Goal: Task Accomplishment & Management: Manage account settings

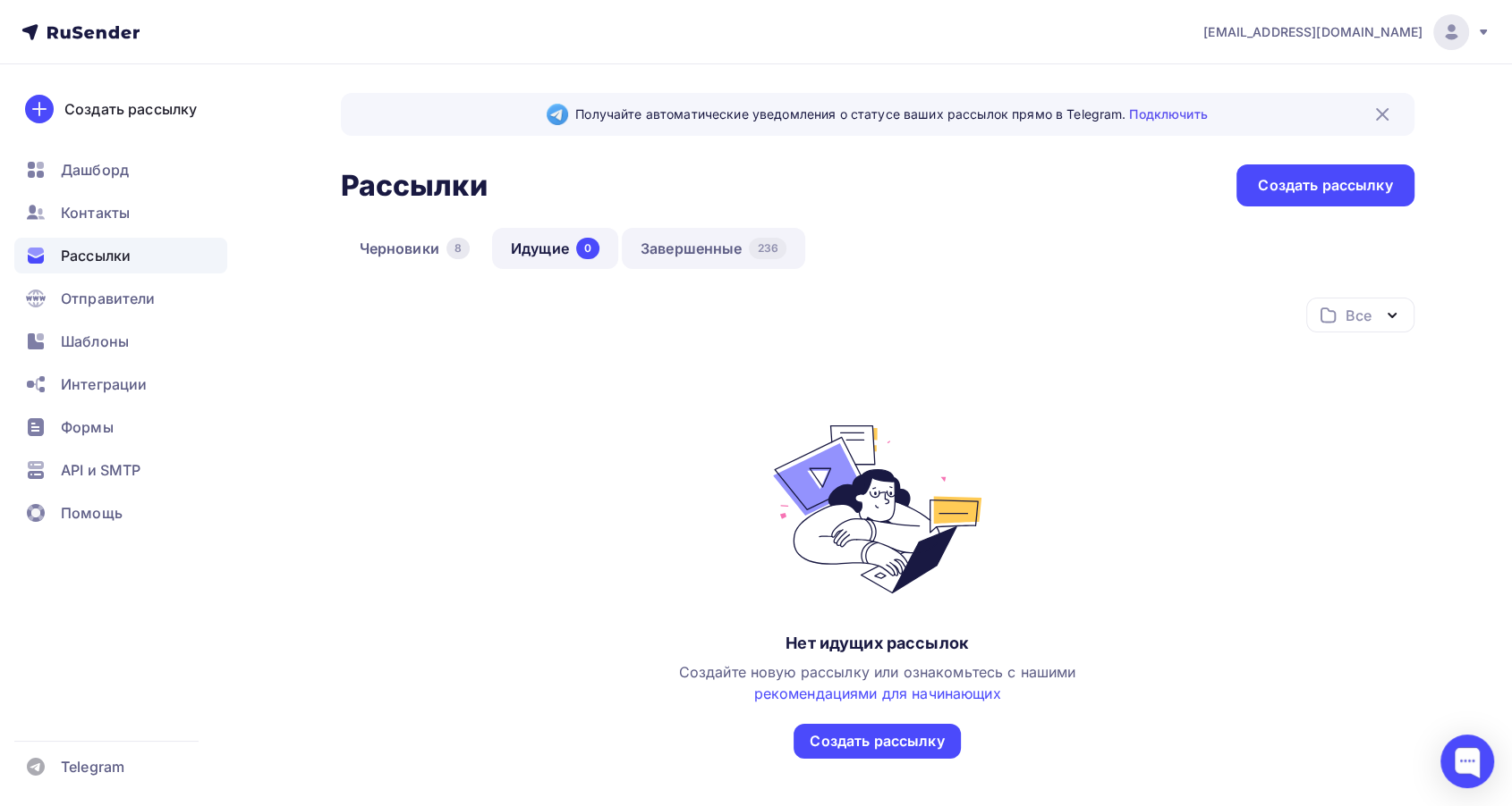
click at [731, 246] on link "Завершенные 236" at bounding box center [713, 248] width 183 height 41
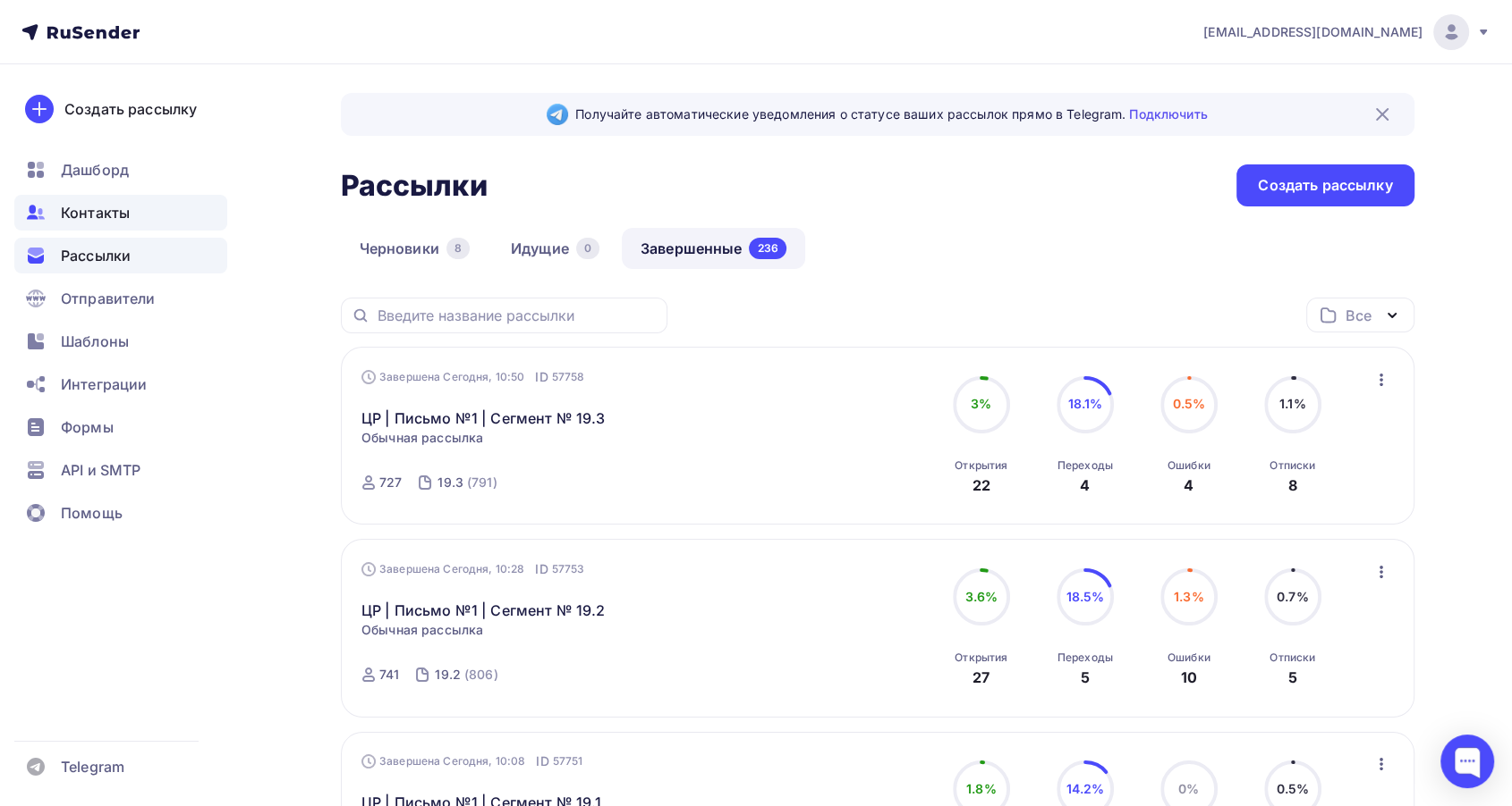
click at [95, 201] on div "Контакты" at bounding box center [120, 213] width 213 height 35
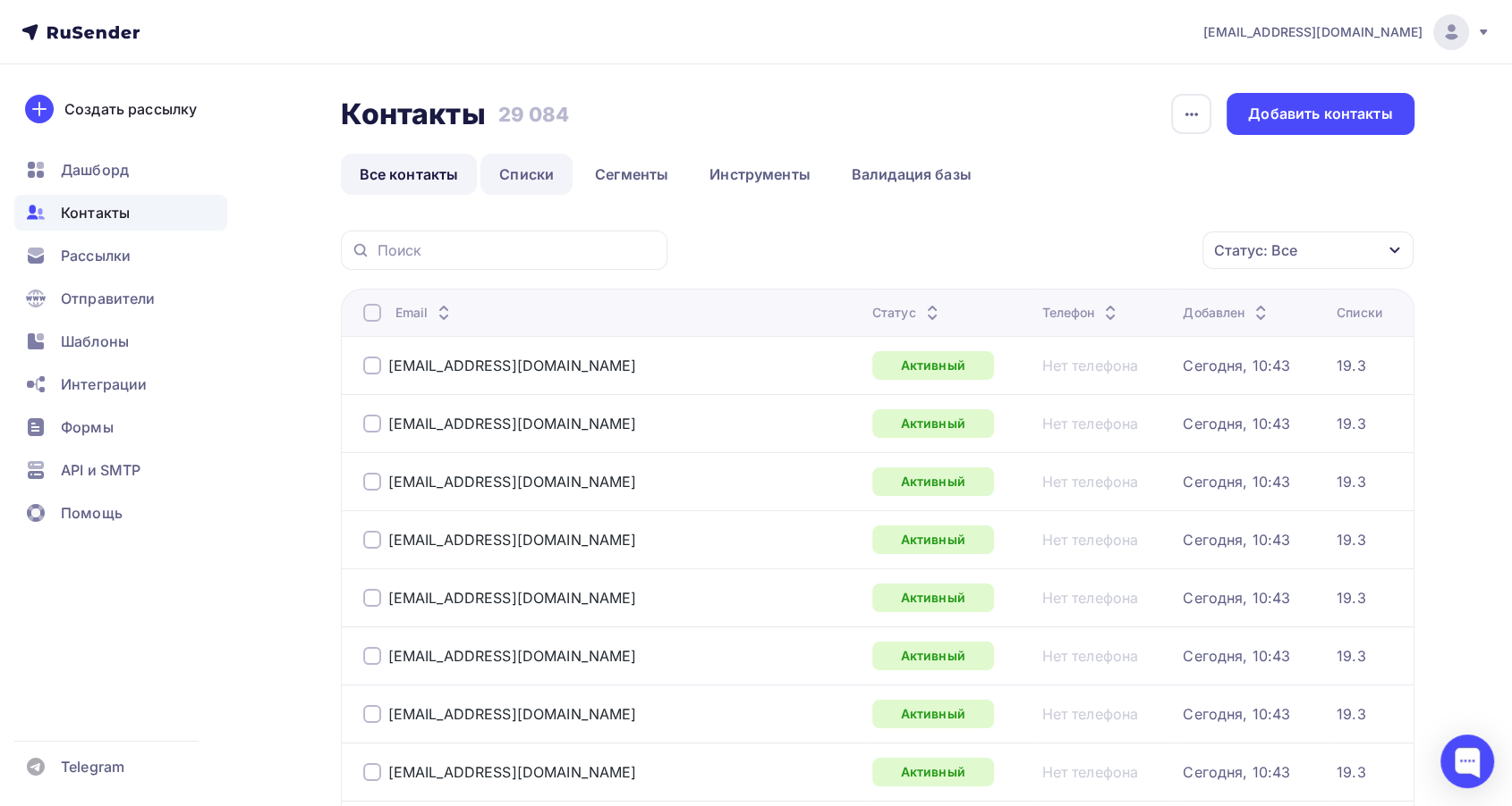
click at [537, 165] on link "Списки" at bounding box center [526, 174] width 92 height 41
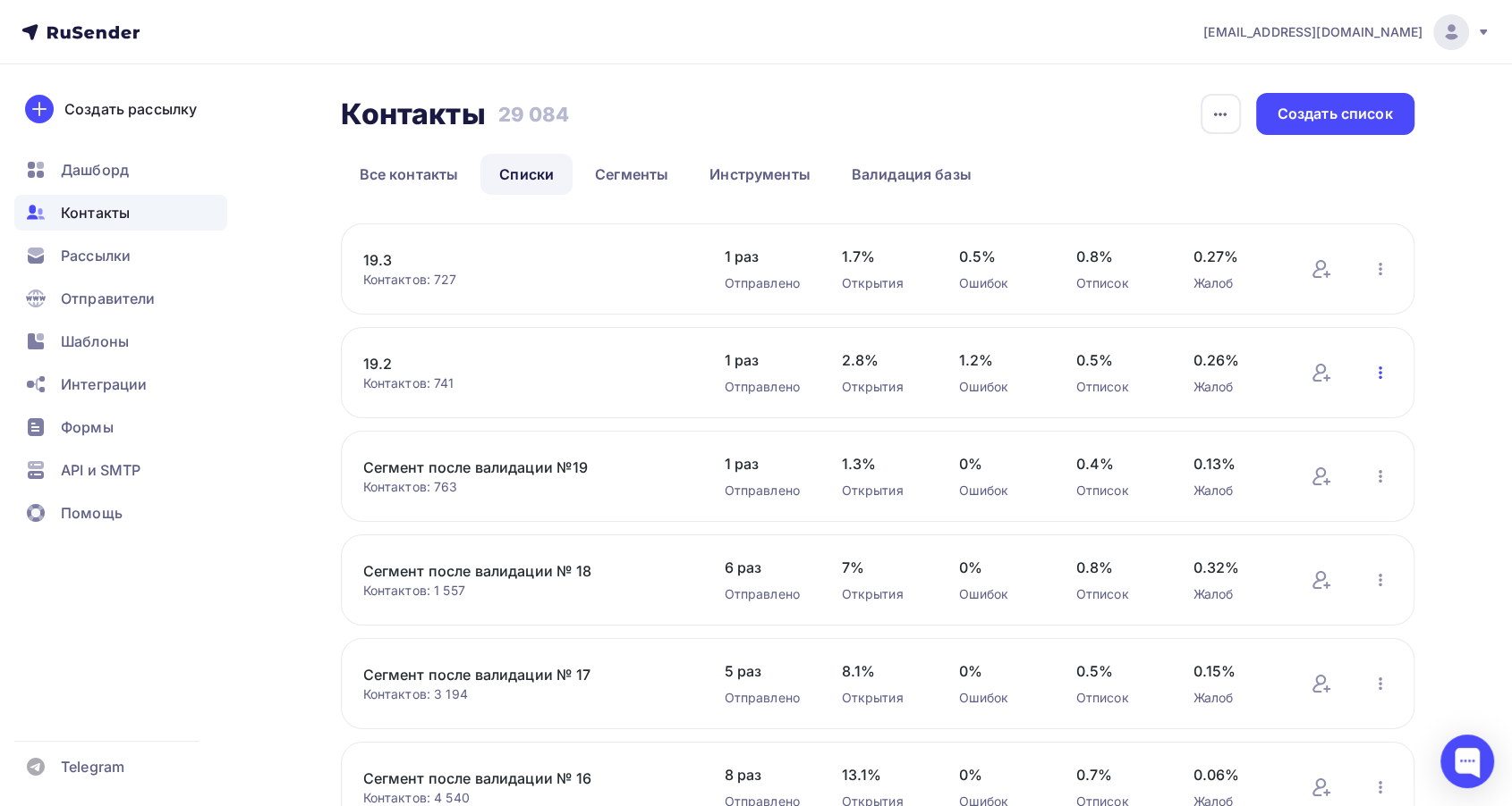
click at [1381, 371] on icon "button" at bounding box center [1379, 372] width 21 height 21
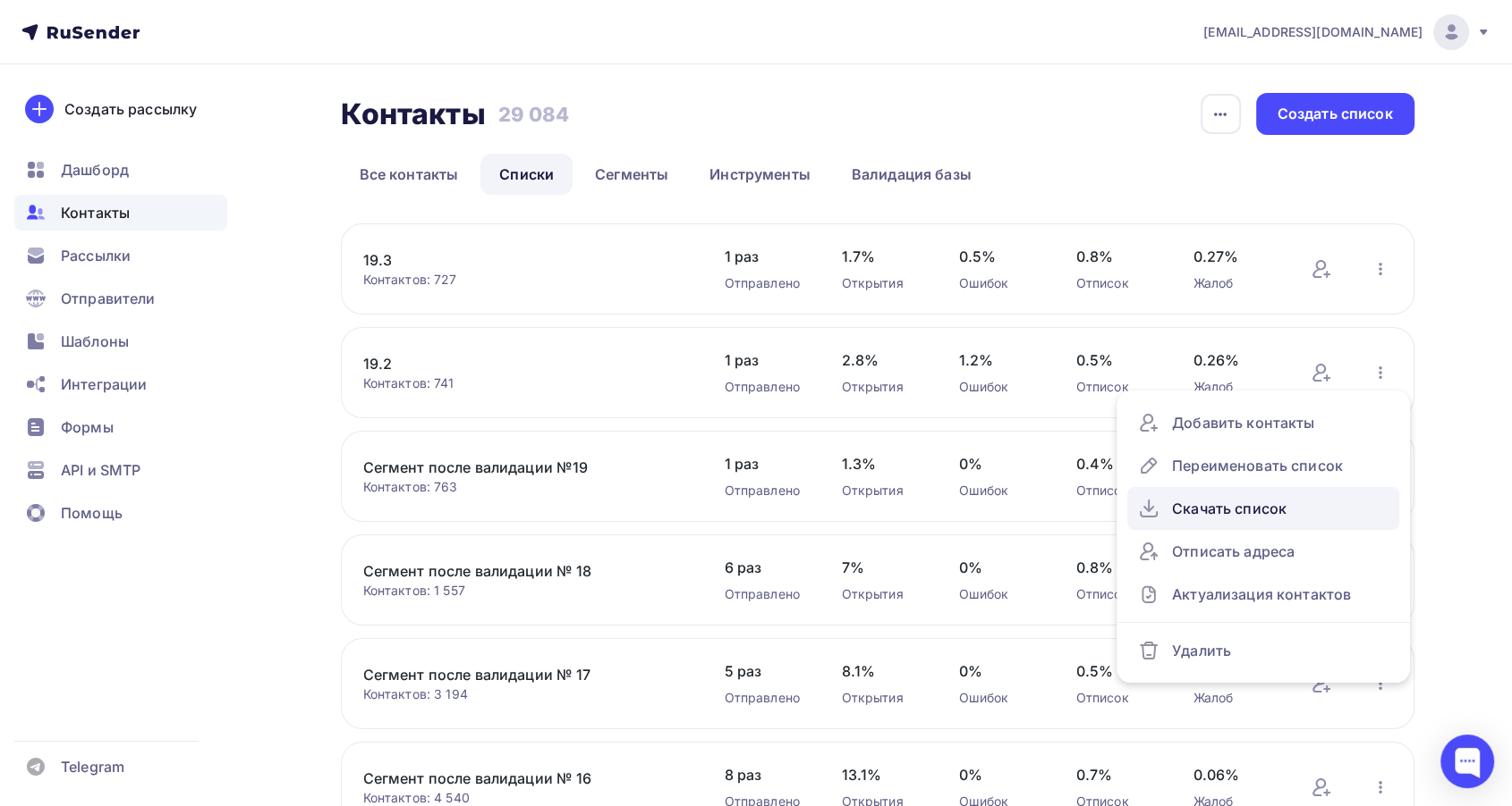
click at [1233, 507] on div "Скачать список" at bounding box center [1263, 508] width 250 height 29
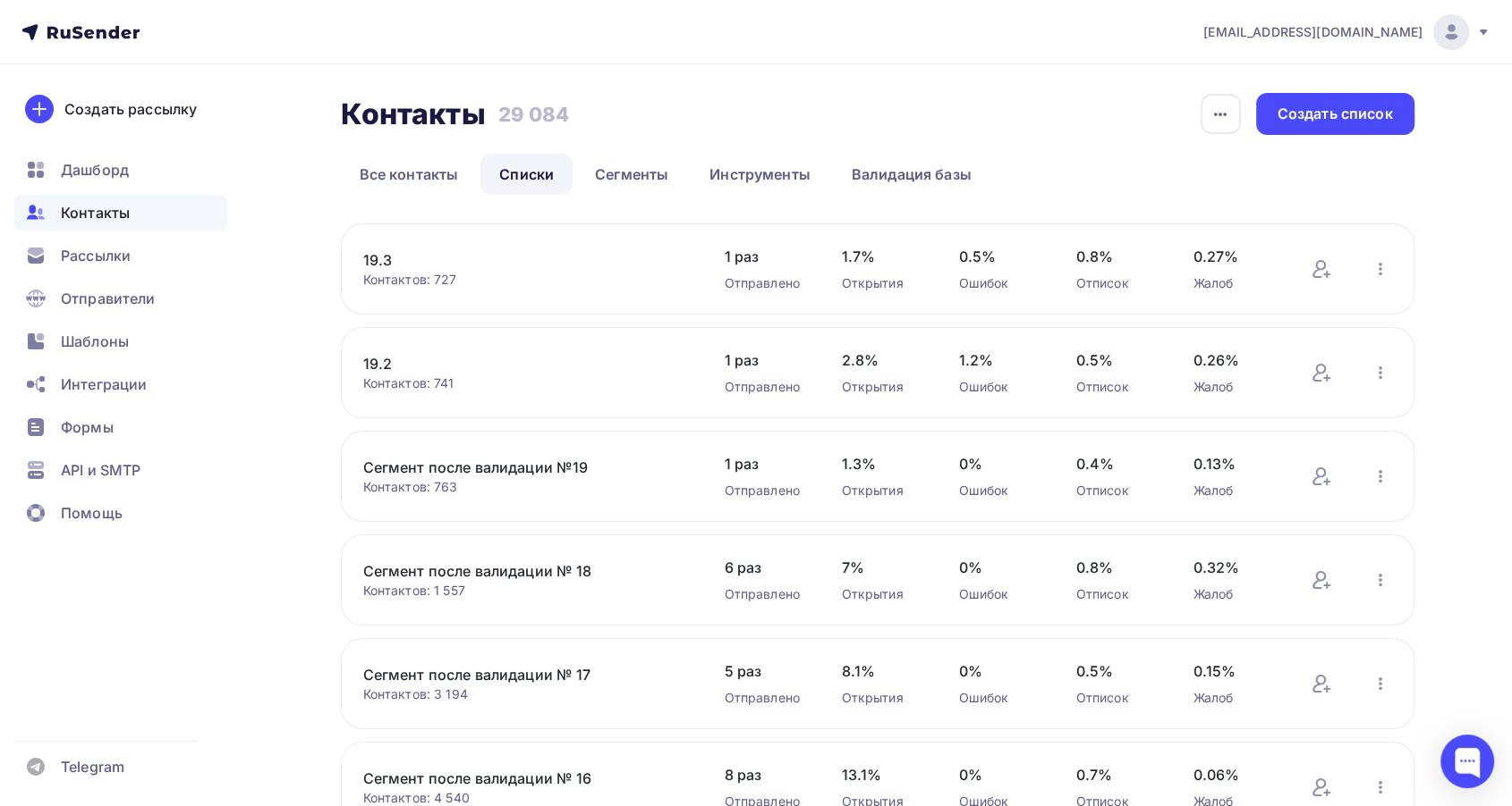
click at [572, 474] on link "Сегмент после валидации №19" at bounding box center [515, 467] width 304 height 21
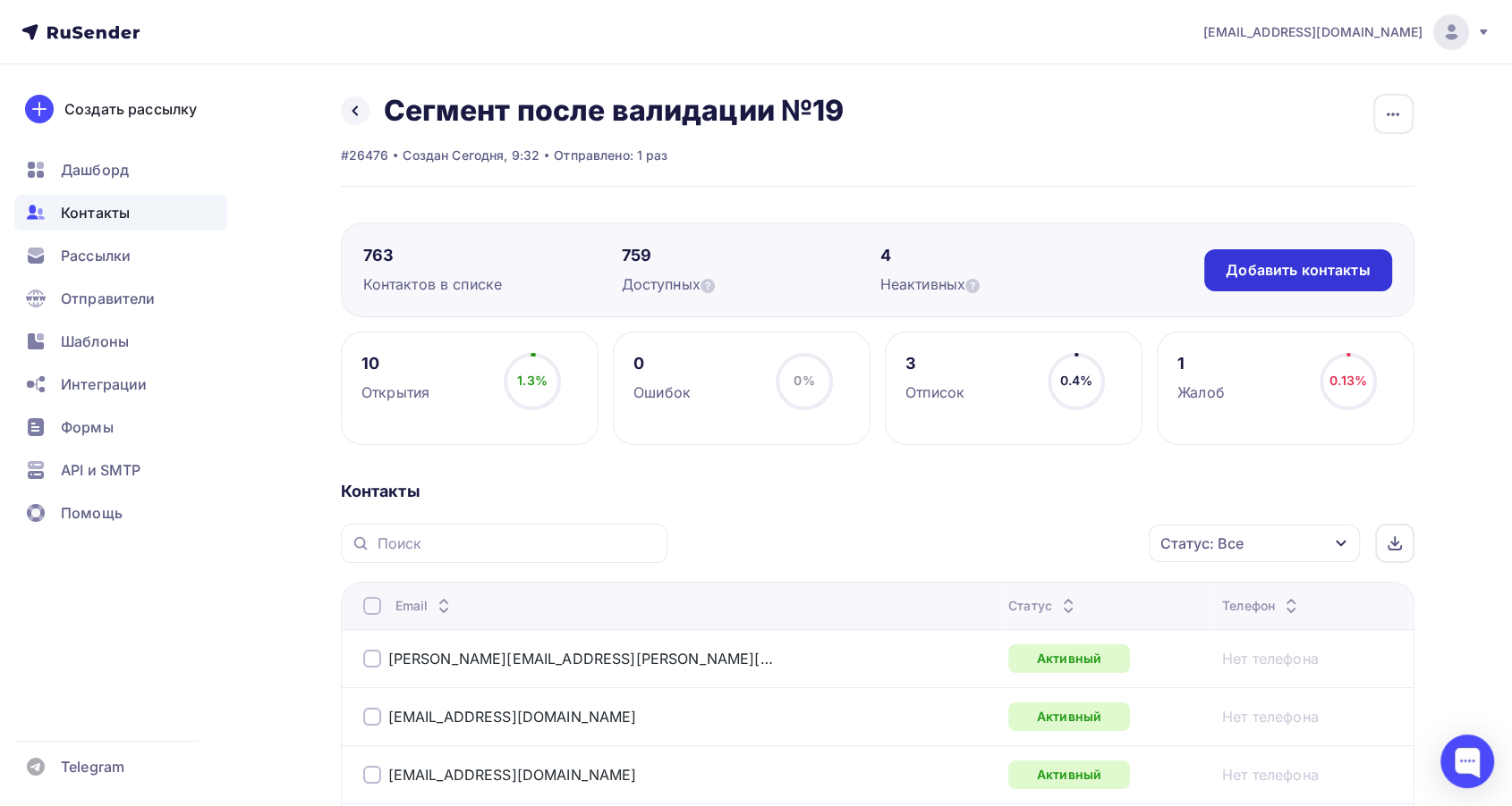
click at [1264, 285] on div "Добавить контакты" at bounding box center [1297, 270] width 187 height 42
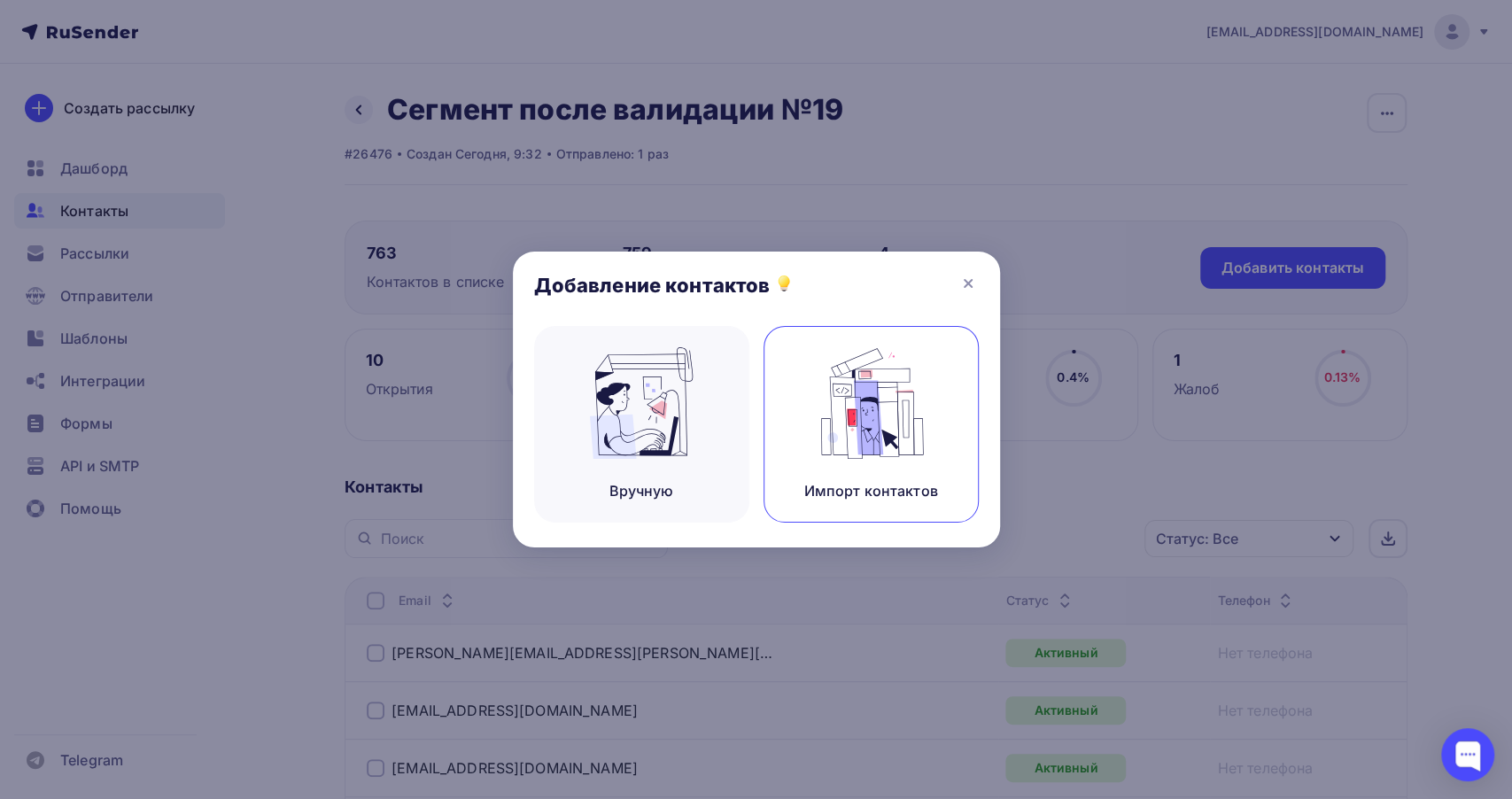
click at [883, 385] on img at bounding box center [871, 403] width 118 height 112
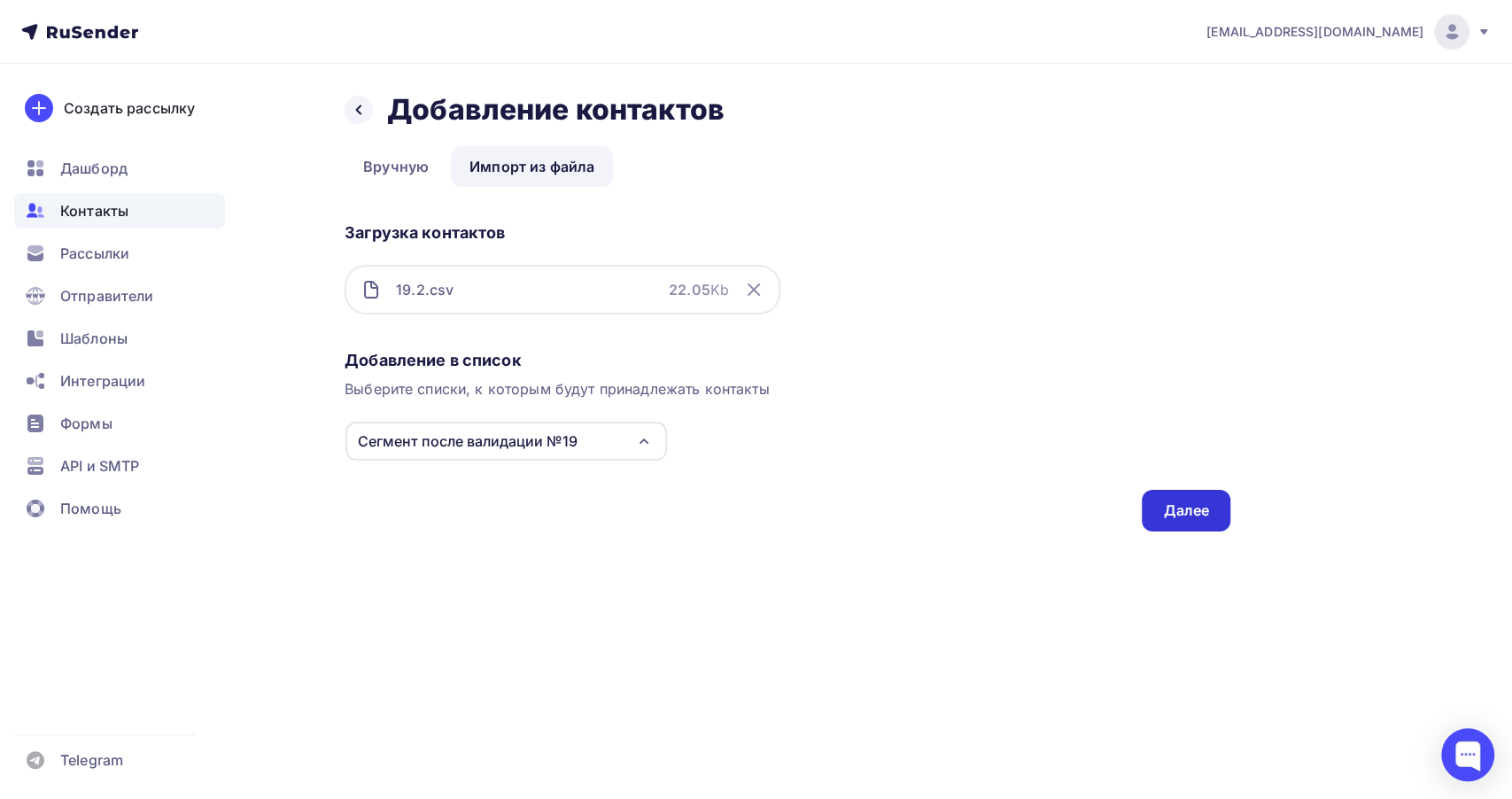
click at [1177, 507] on div "Далее" at bounding box center [1186, 510] width 46 height 20
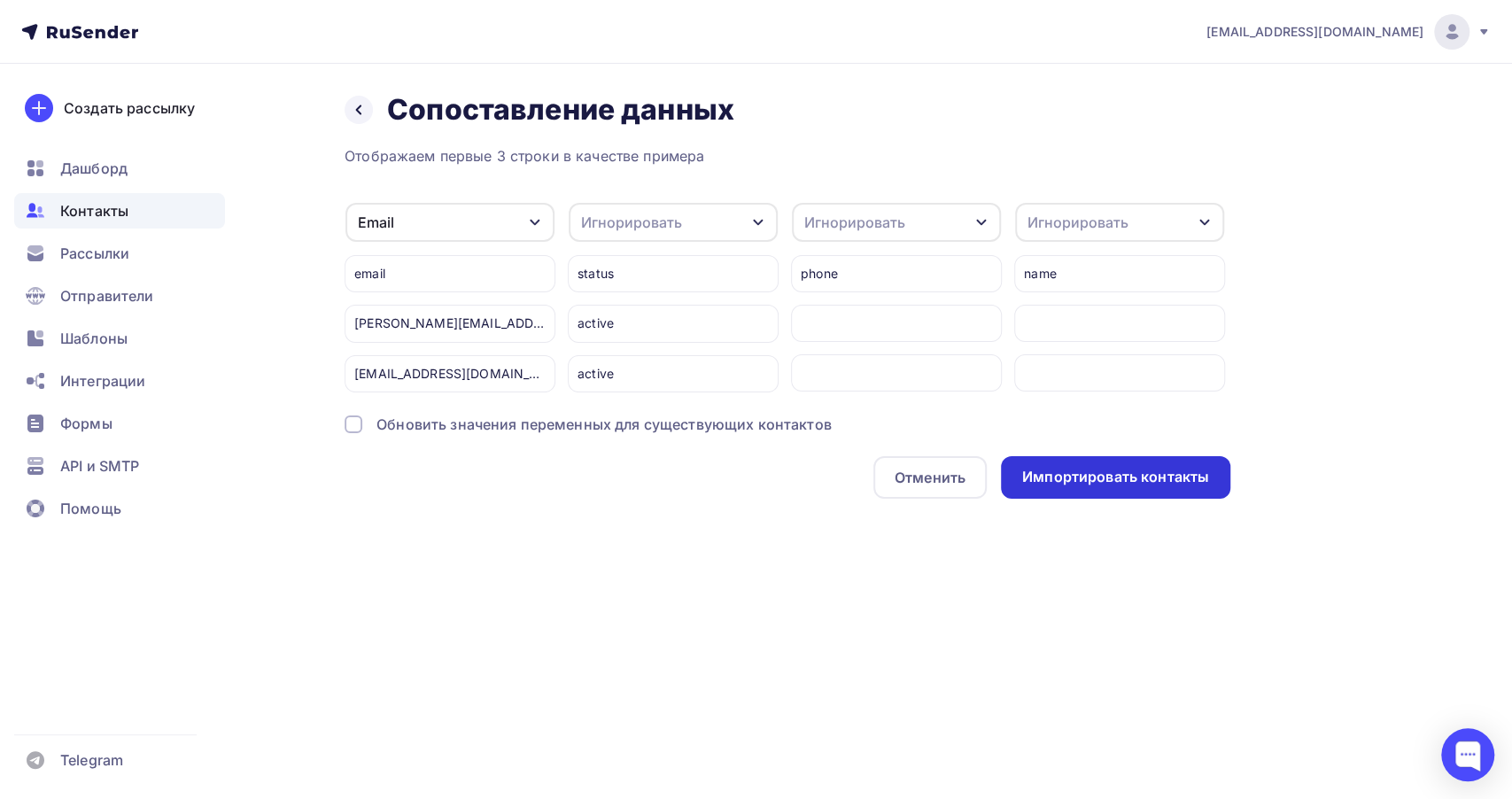
click at [1048, 464] on div "Импортировать контакты" at bounding box center [1116, 478] width 229 height 43
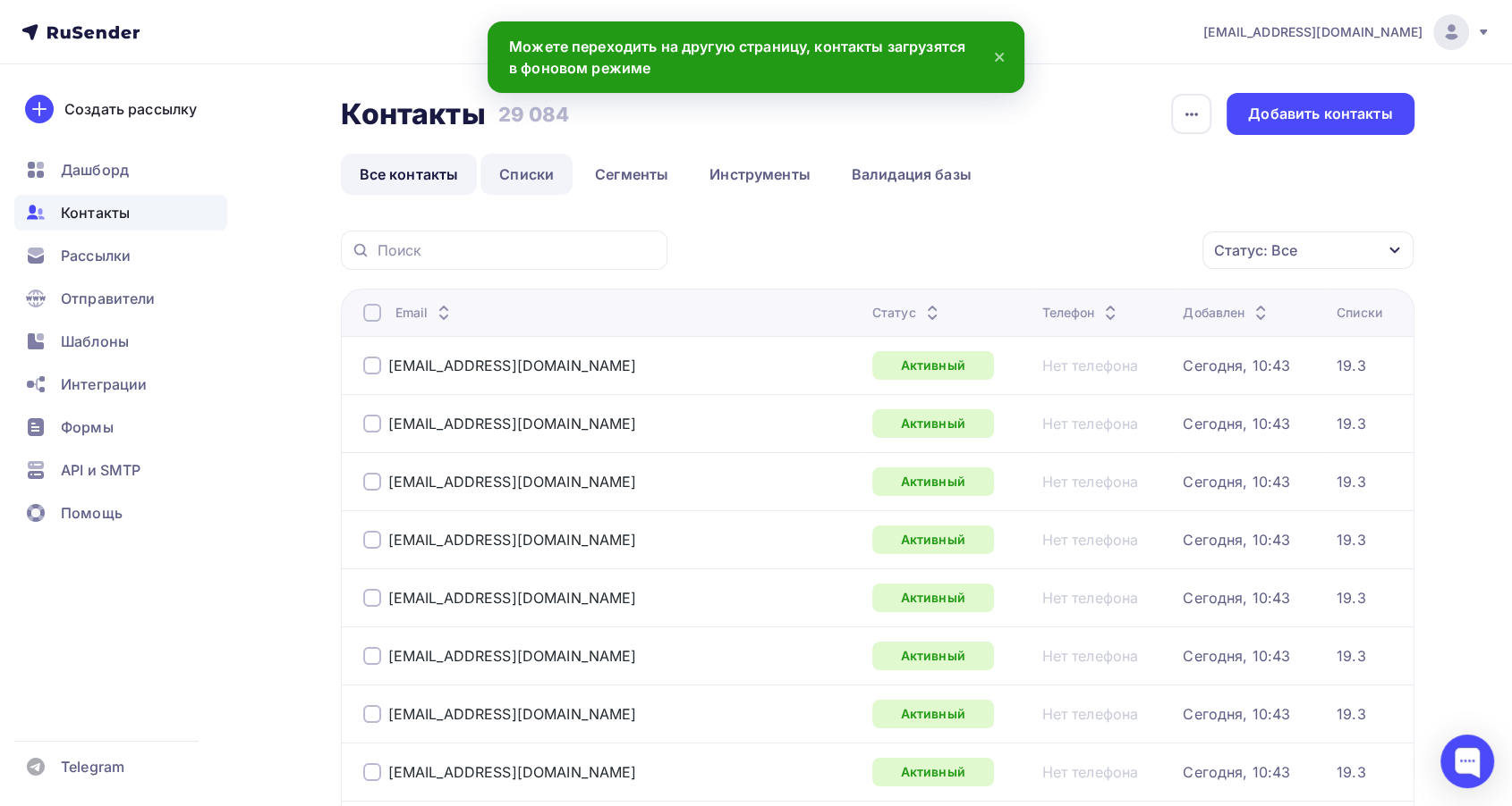
click at [505, 187] on link "Списки" at bounding box center [526, 174] width 92 height 41
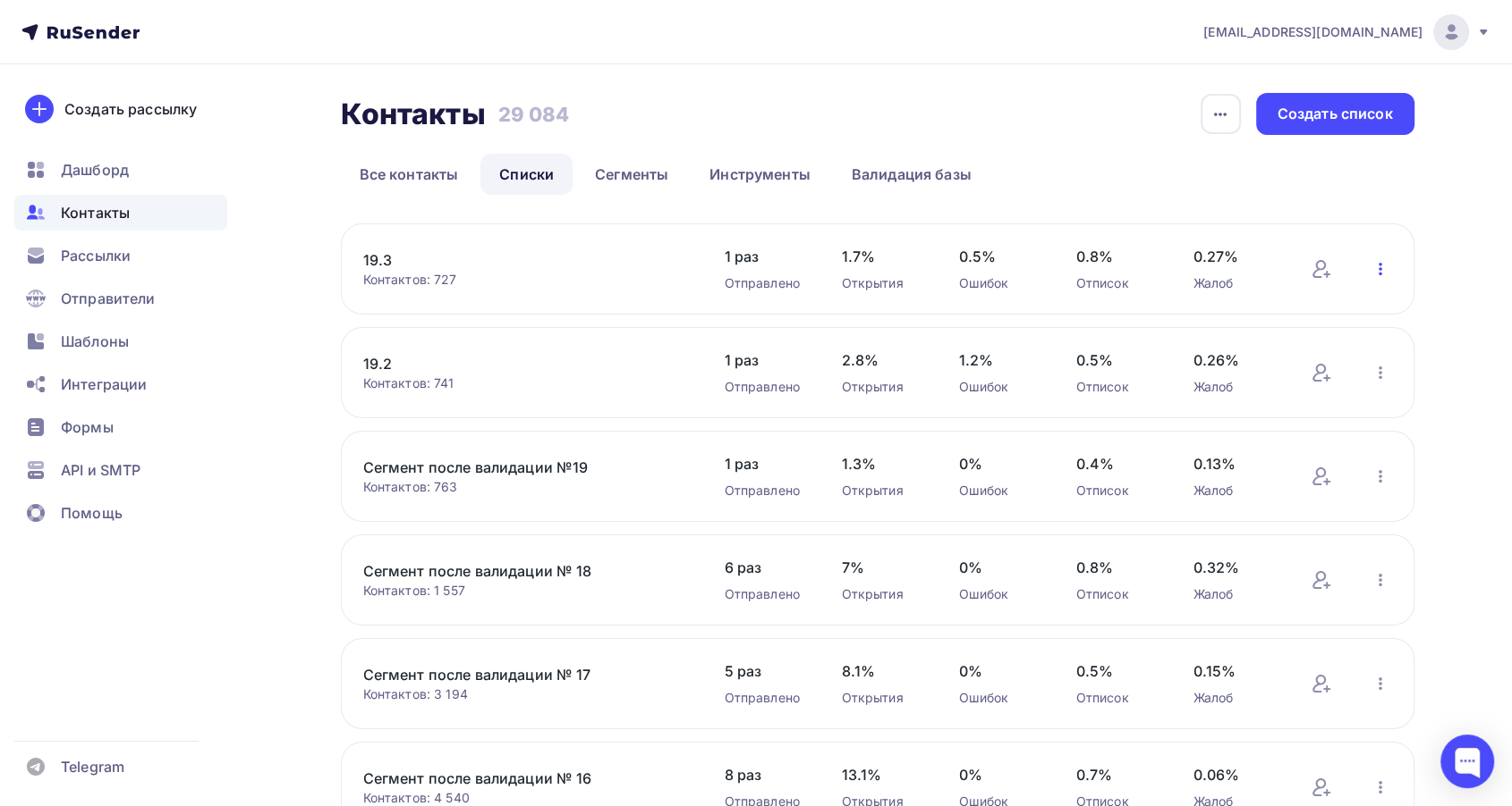
click at [1383, 275] on icon "button" at bounding box center [1379, 269] width 21 height 21
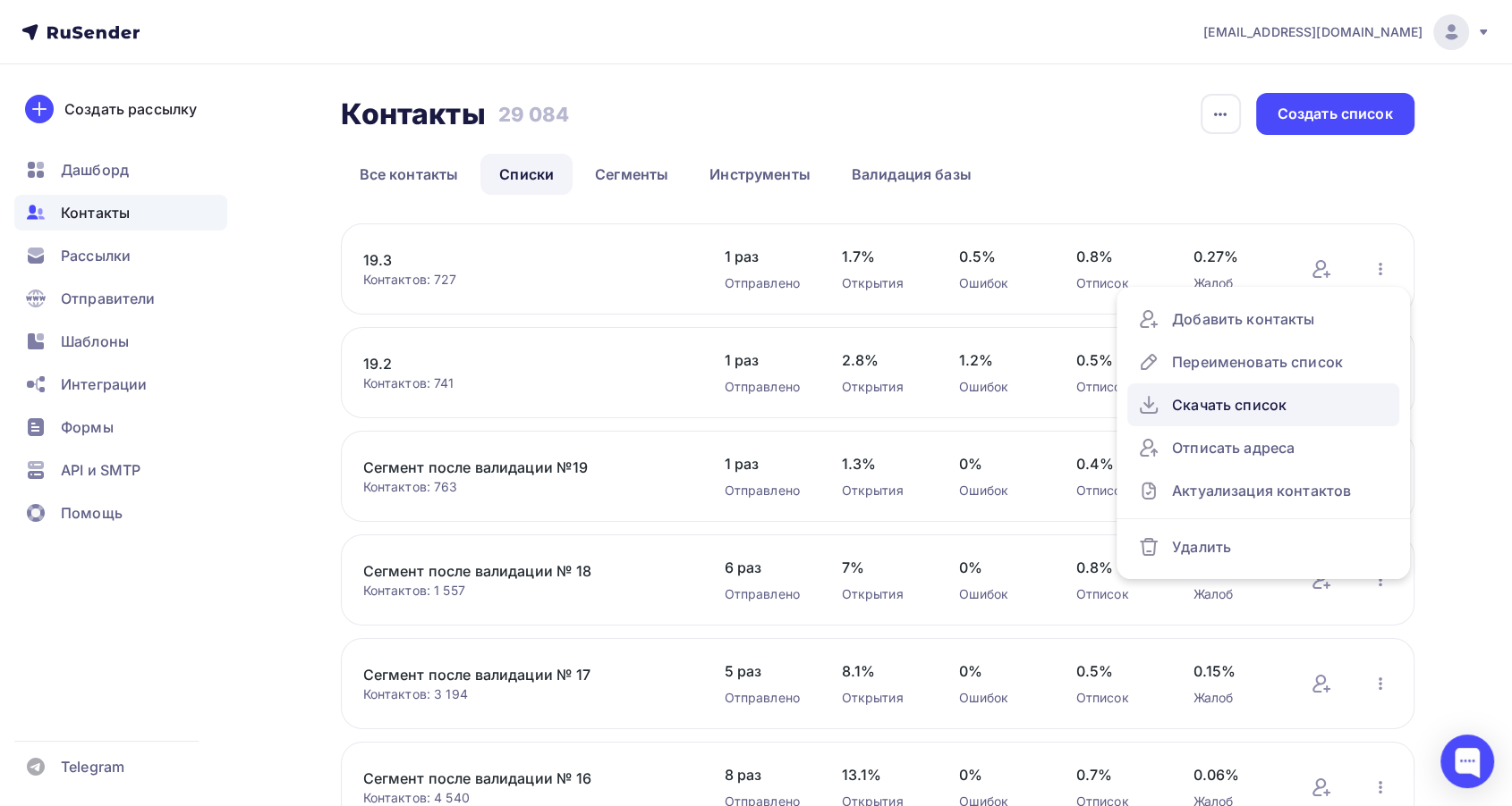
click at [1190, 409] on div "Скачать список" at bounding box center [1263, 405] width 250 height 29
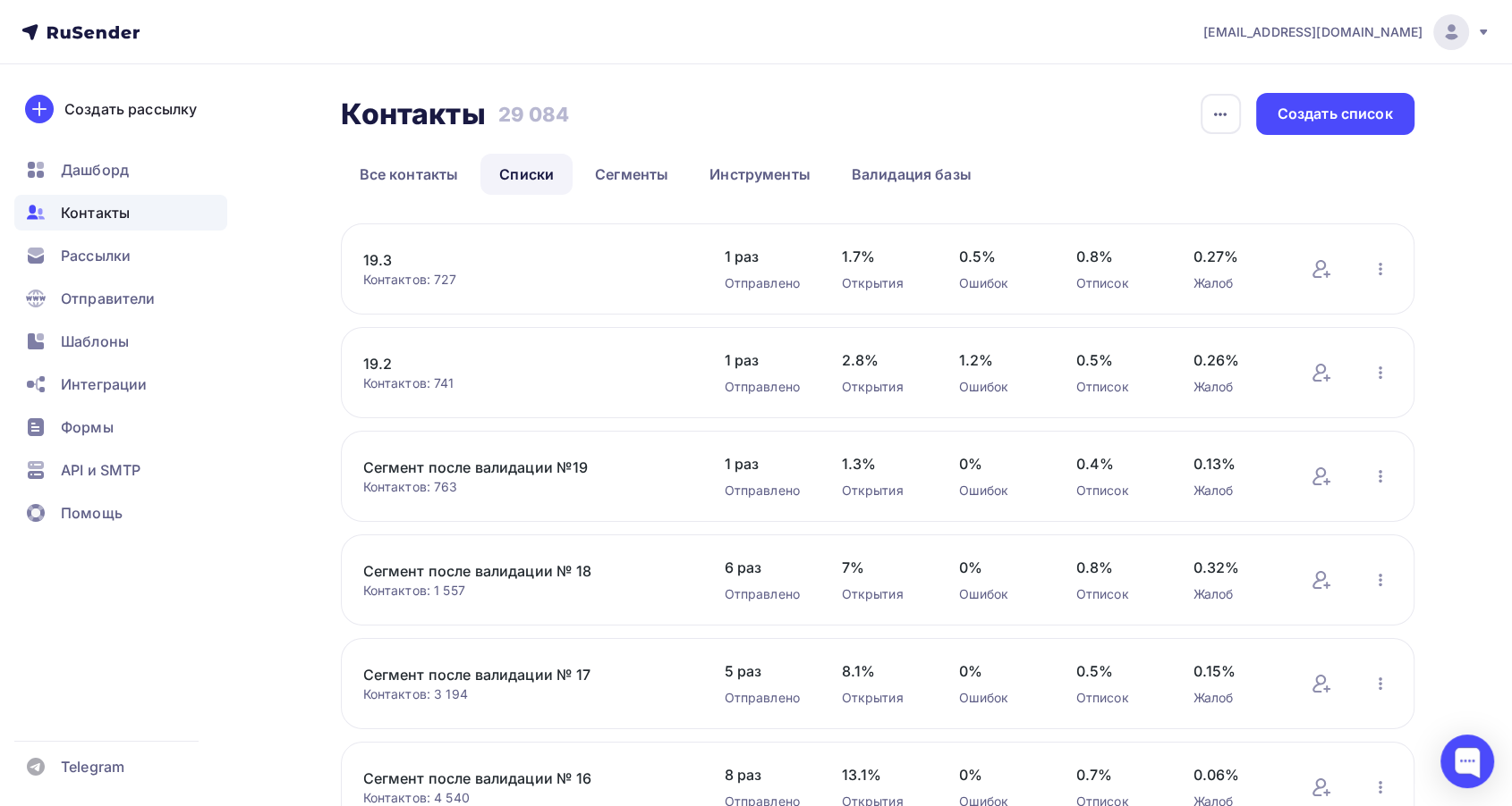
click at [456, 472] on link "Сегмент после валидации №19" at bounding box center [515, 467] width 304 height 21
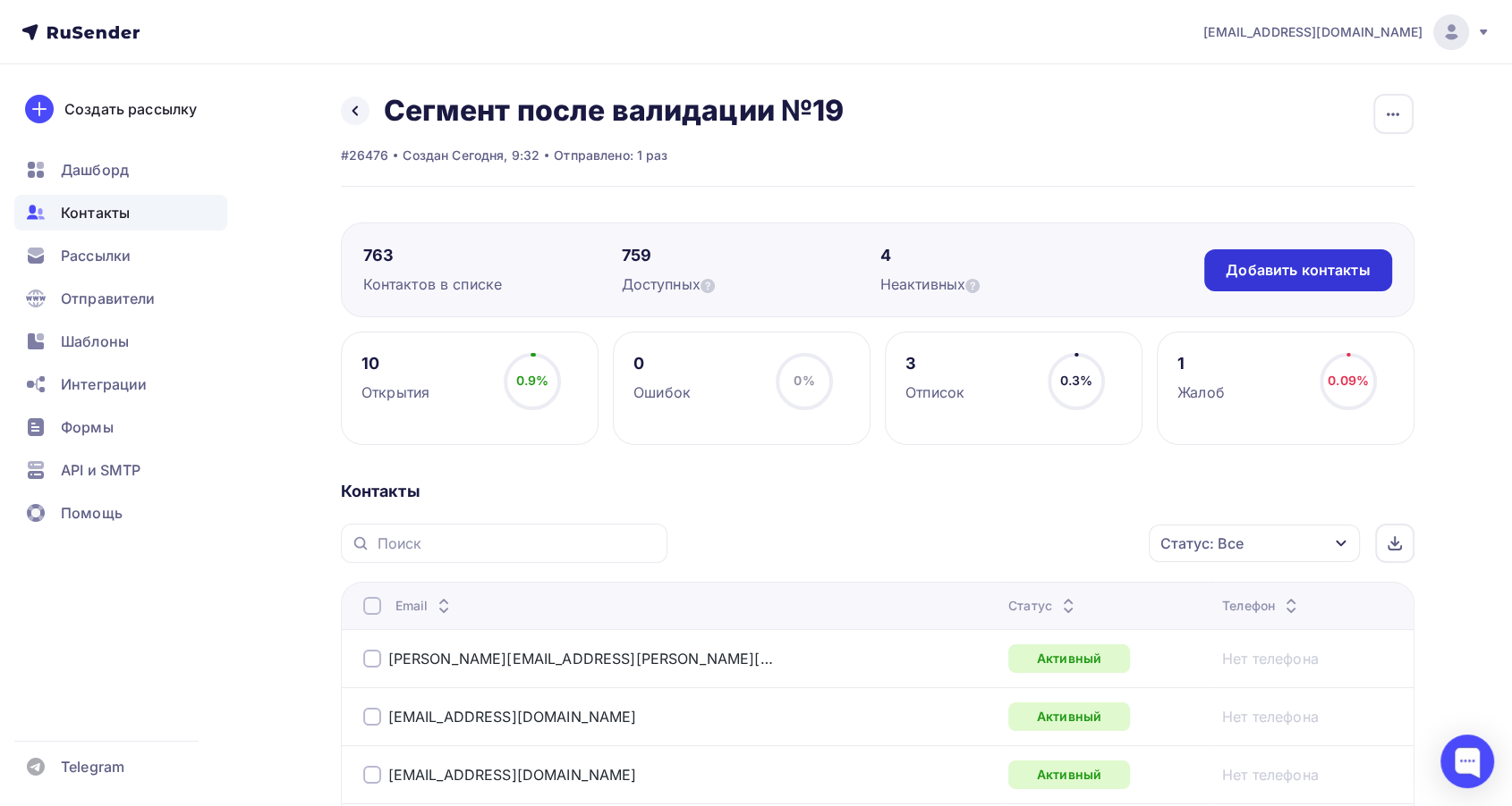
click at [1265, 271] on div "Добавить контакты" at bounding box center [1297, 271] width 144 height 21
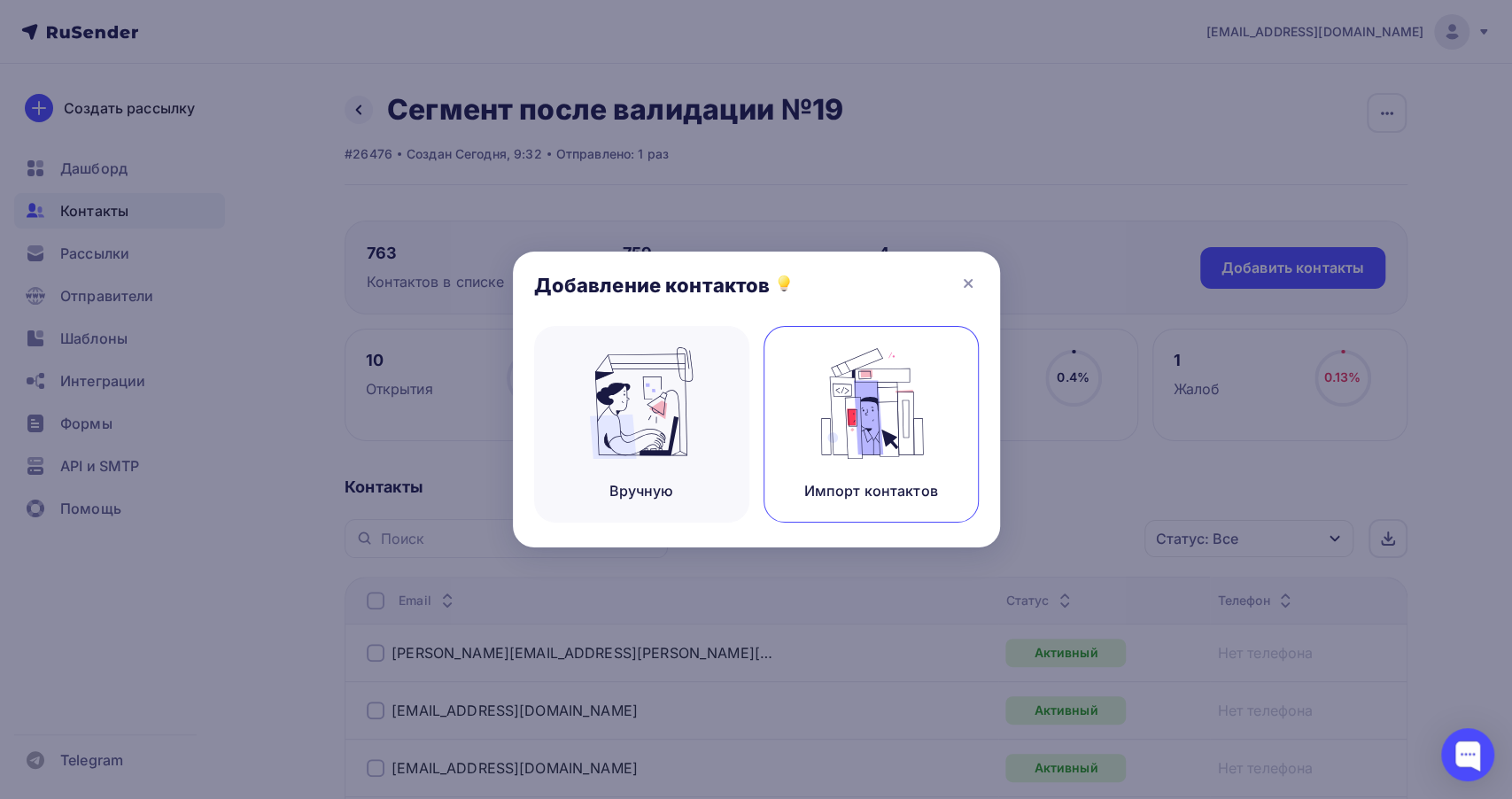
click at [882, 381] on img at bounding box center [871, 403] width 118 height 112
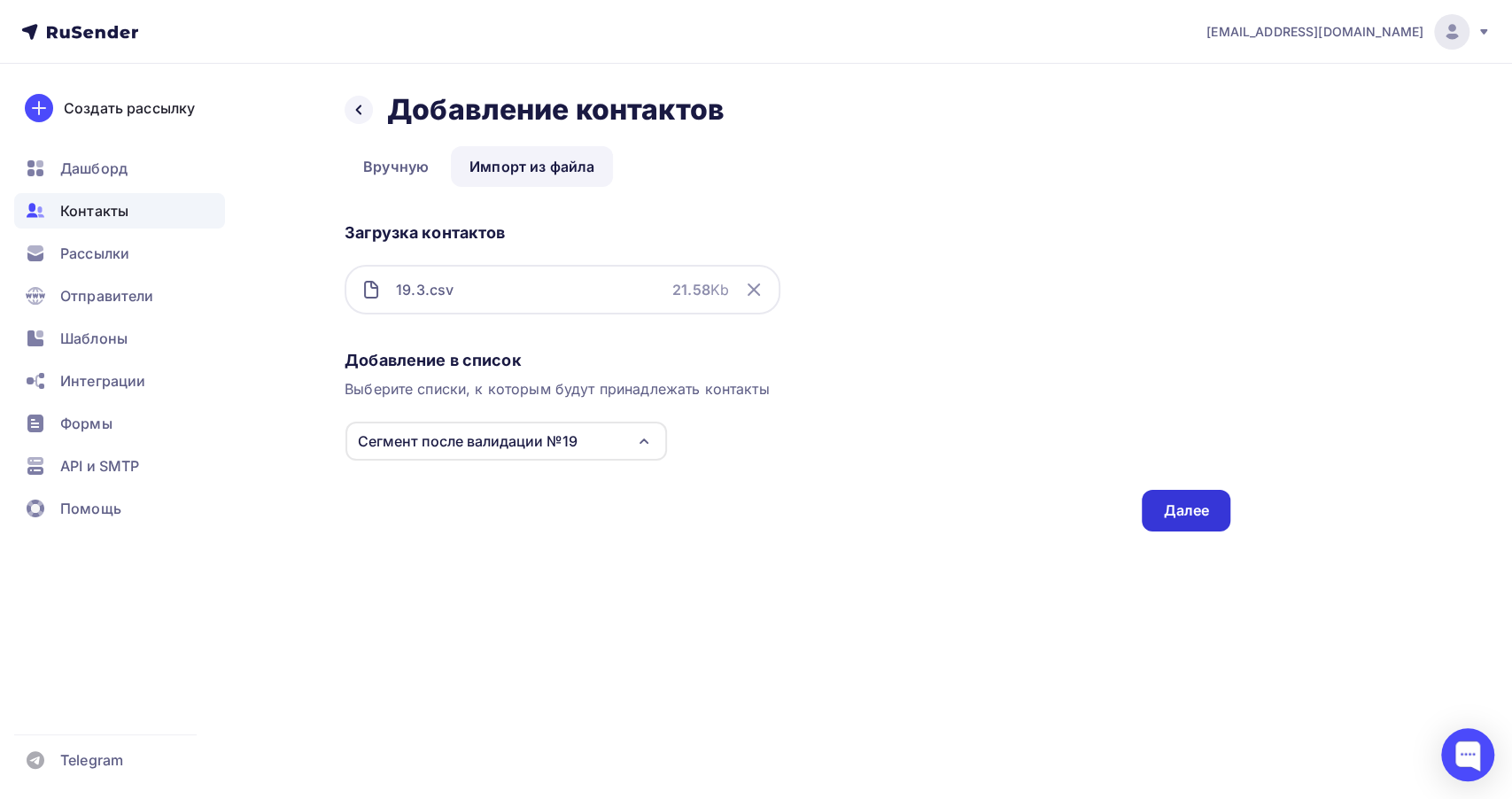
click at [1163, 509] on div "Далее" at bounding box center [1186, 510] width 46 height 20
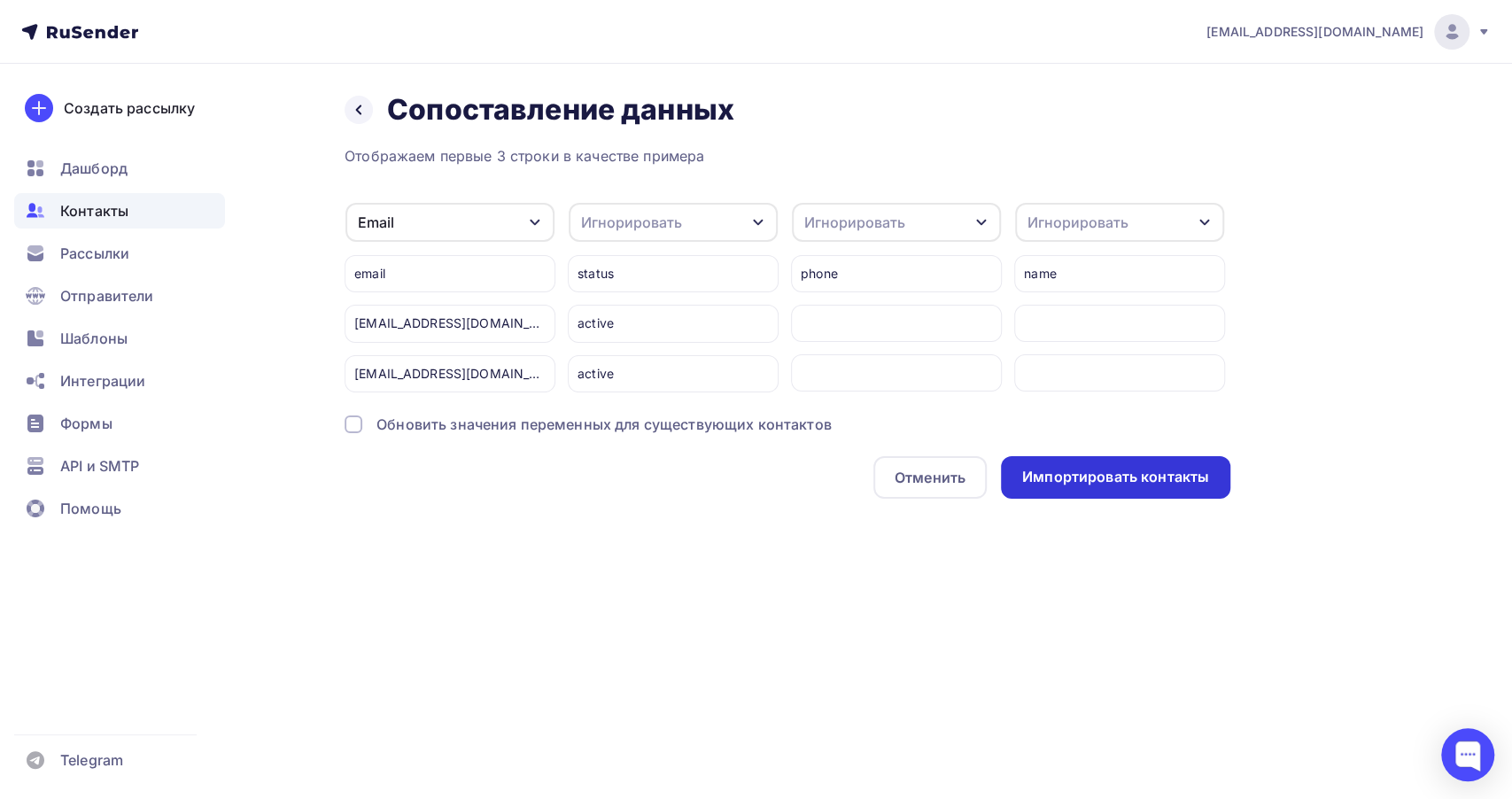
click at [1030, 483] on div "Импортировать контакты" at bounding box center [1116, 477] width 187 height 20
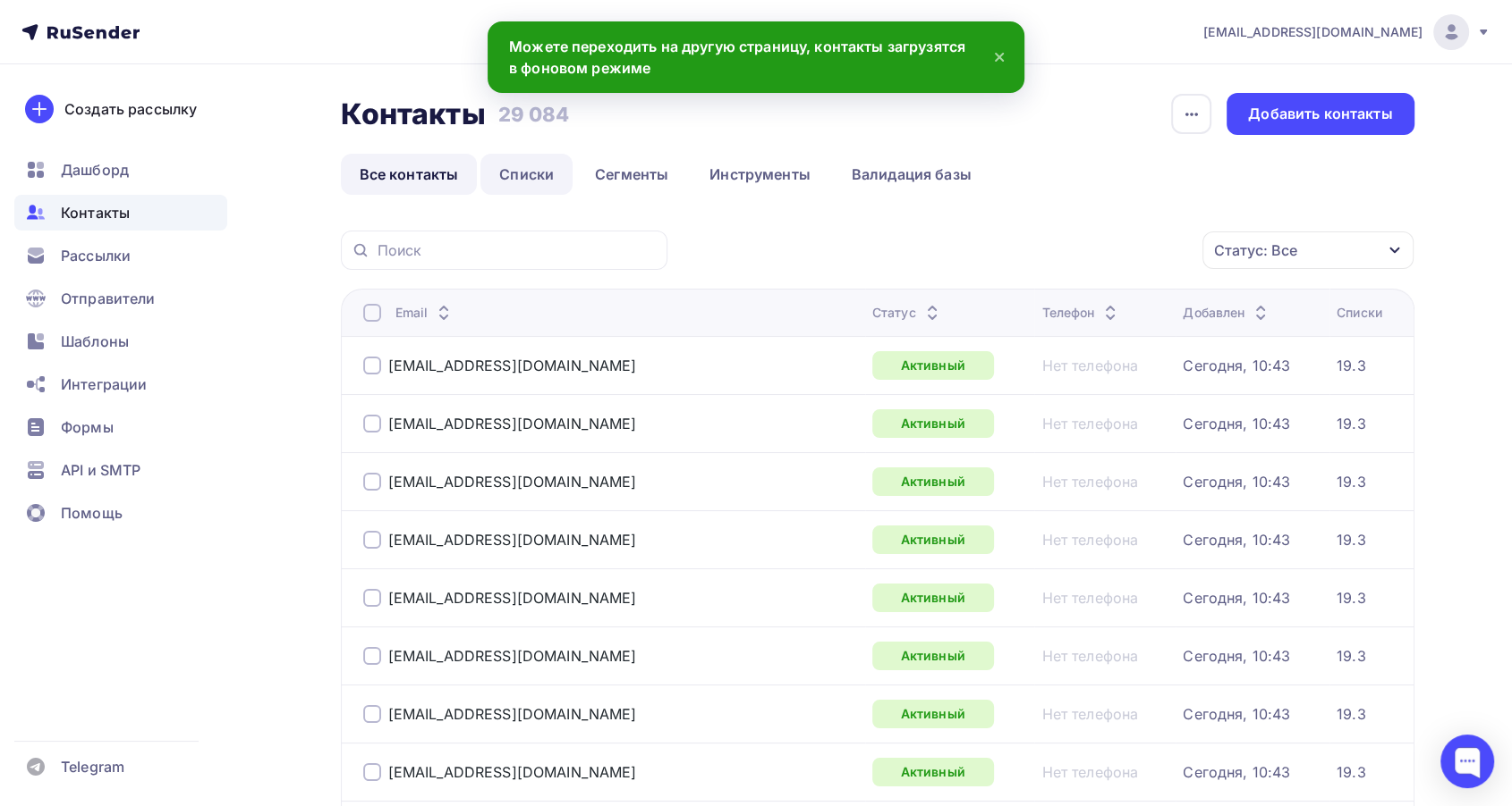
click at [516, 173] on link "Списки" at bounding box center [526, 174] width 92 height 41
